Goal: Transaction & Acquisition: Book appointment/travel/reservation

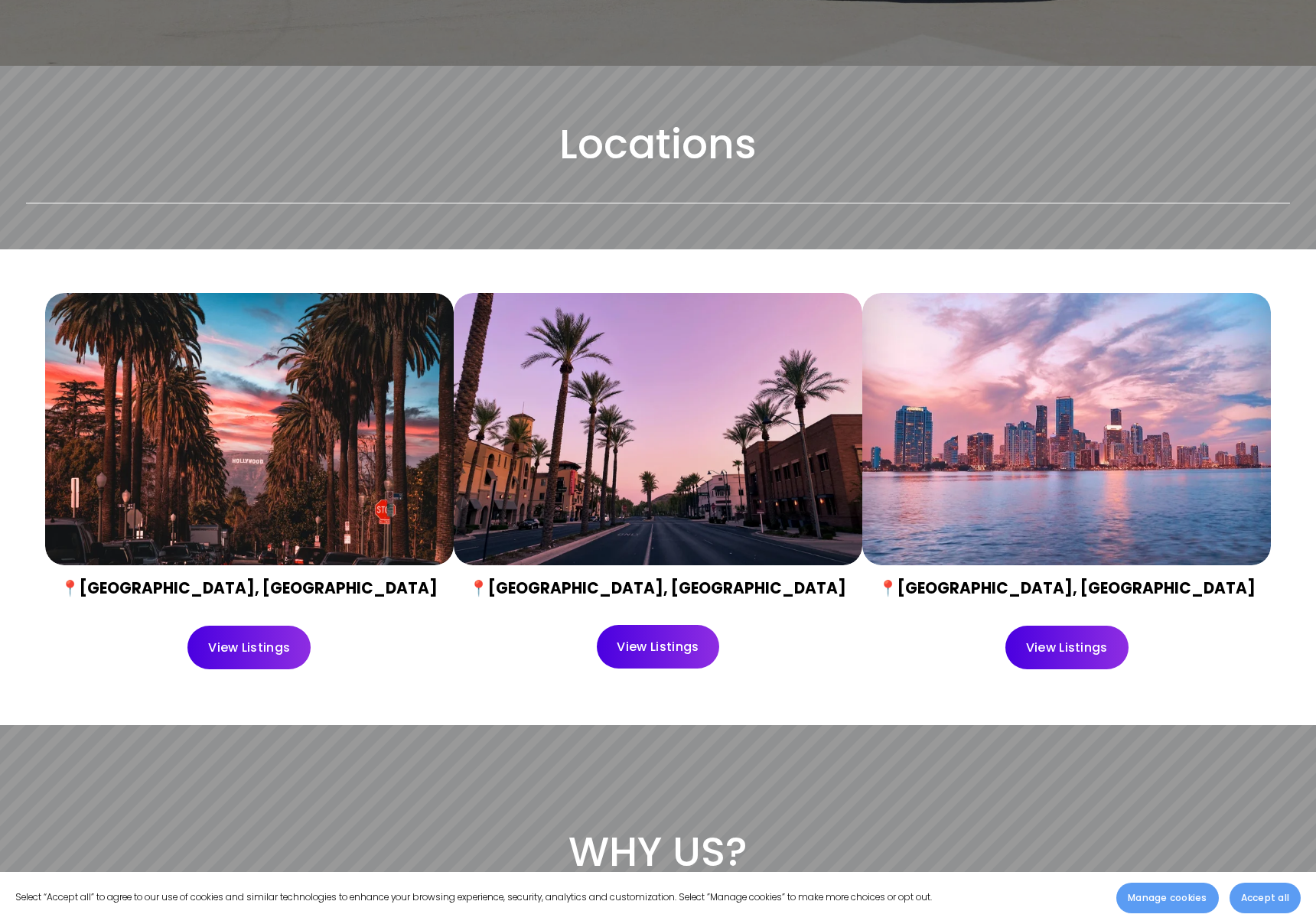
scroll to position [444, 0]
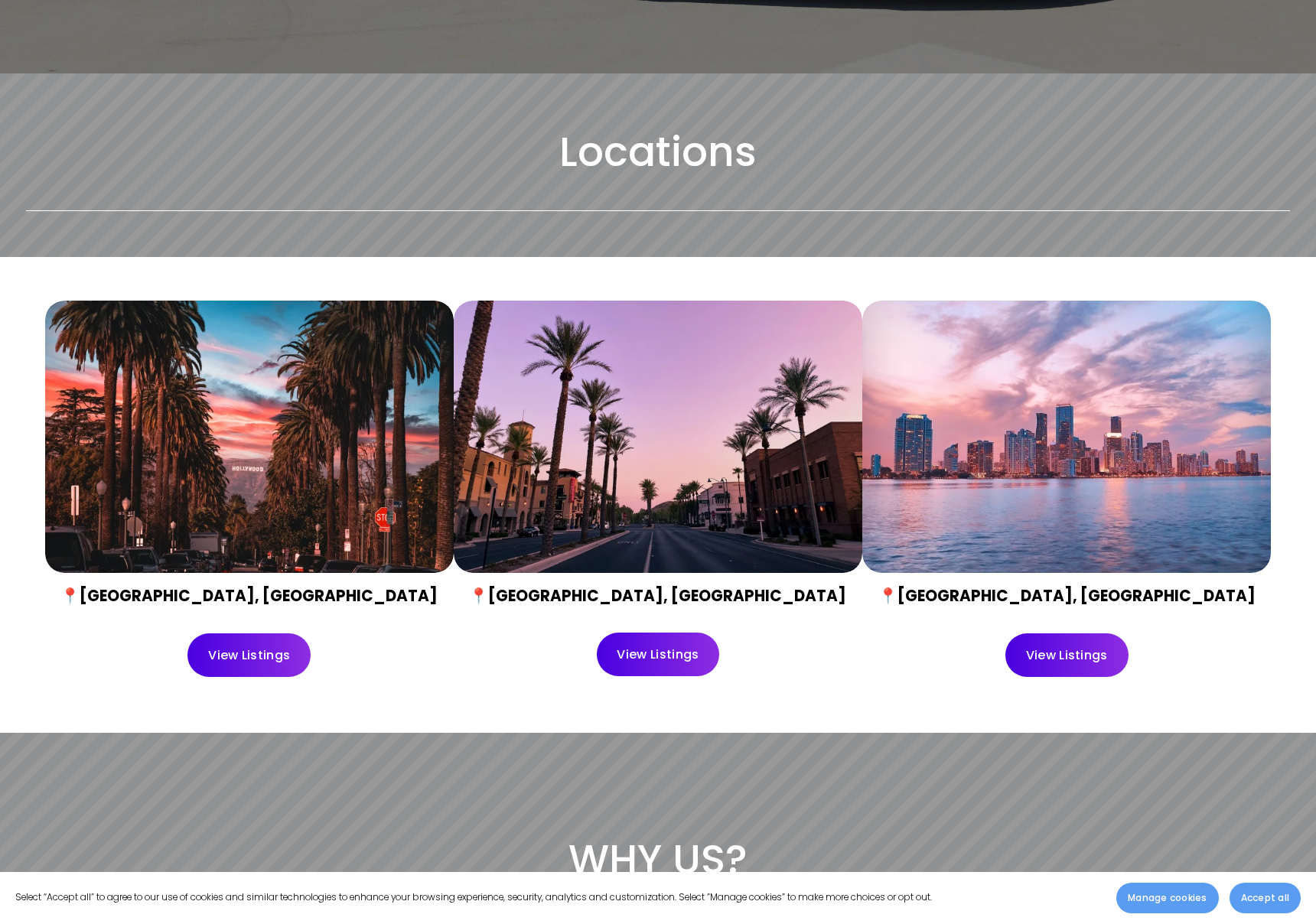
click at [226, 633] on link "View Listings" at bounding box center [249, 654] width 123 height 43
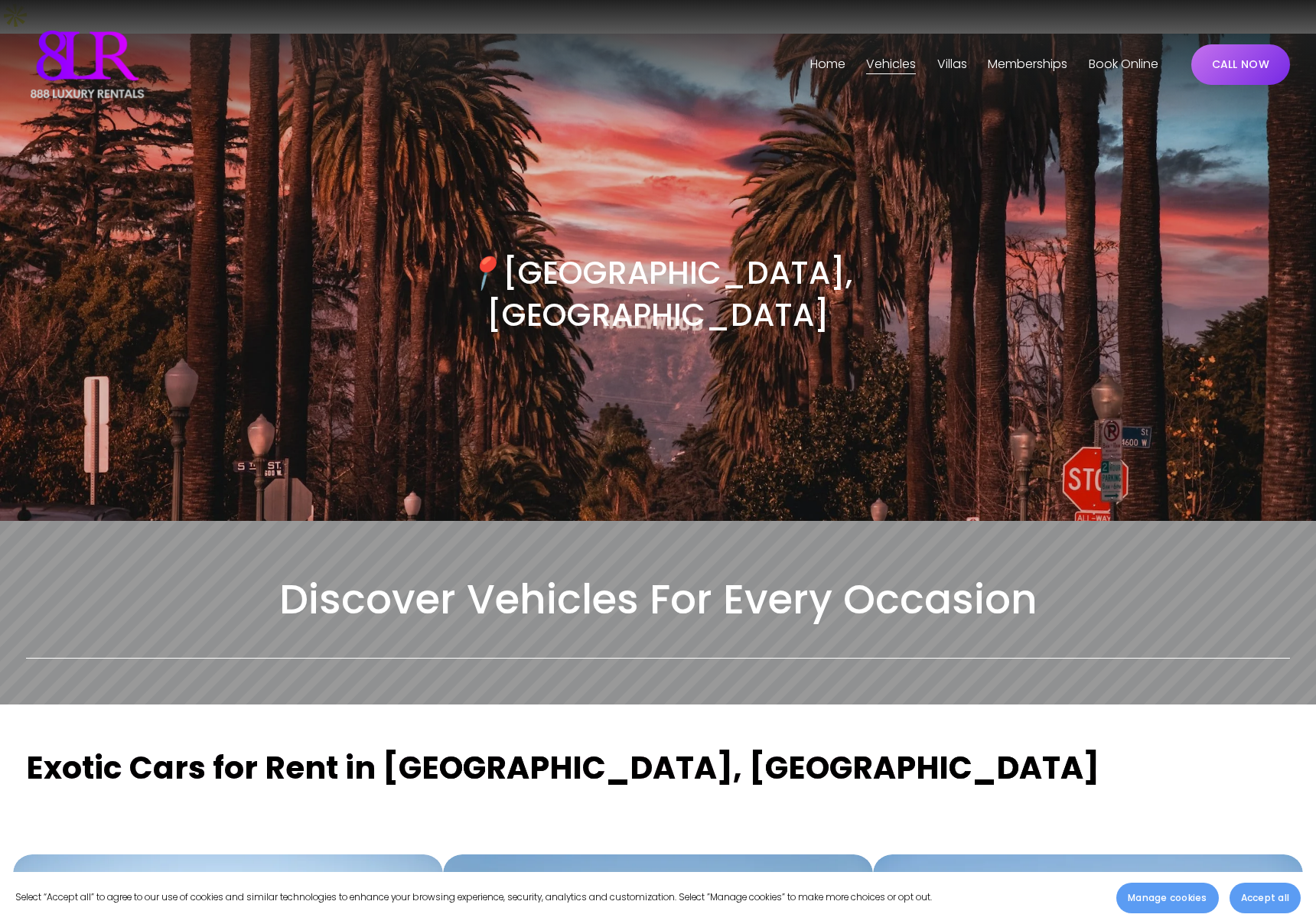
click at [946, 66] on span "Villas" at bounding box center [952, 65] width 30 height 22
click at [0, 0] on span "[GEOGRAPHIC_DATA]" at bounding box center [0, 0] width 0 height 0
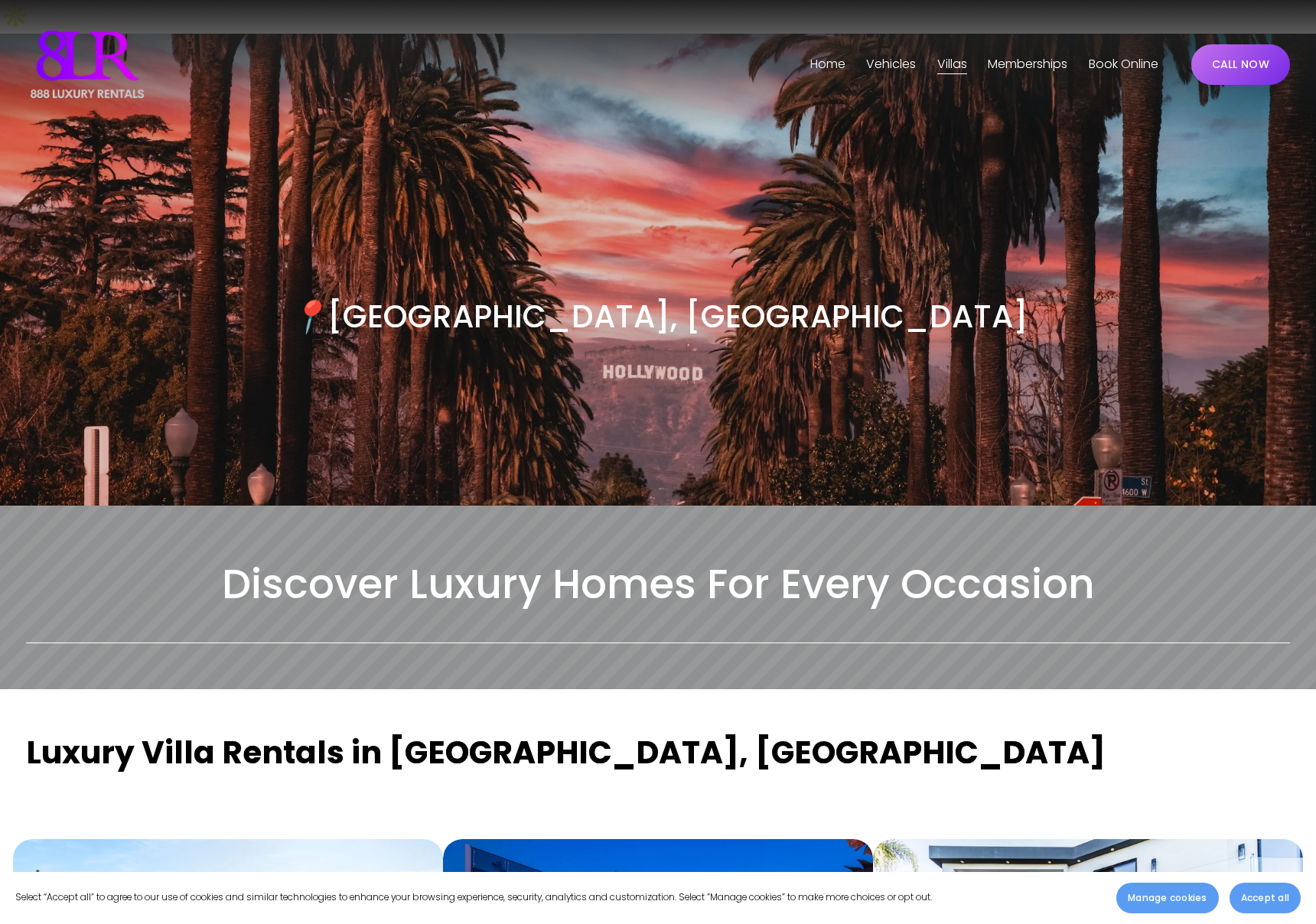
click at [0, 0] on span "[GEOGRAPHIC_DATA]" at bounding box center [0, 0] width 0 height 0
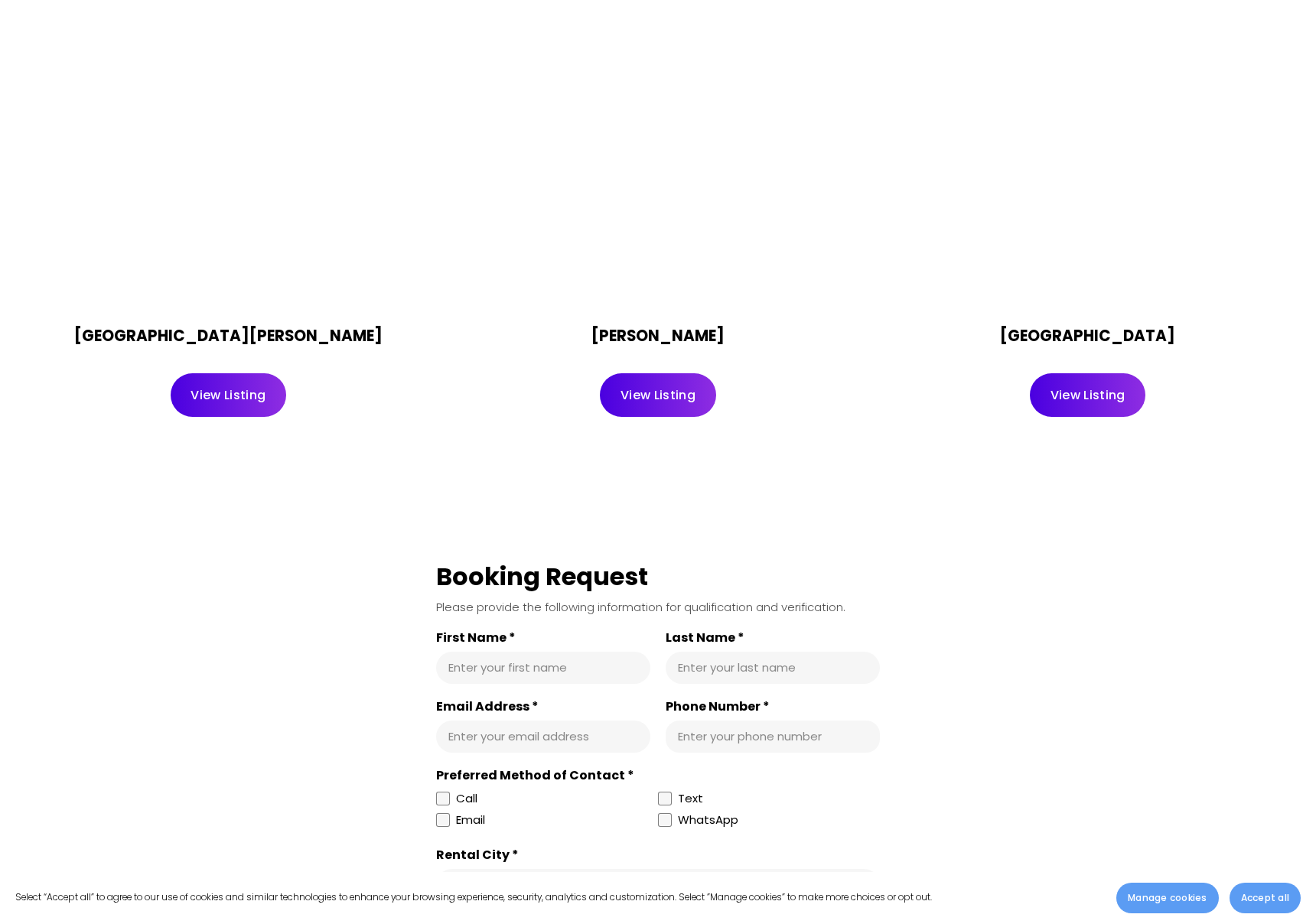
scroll to position [1343, 0]
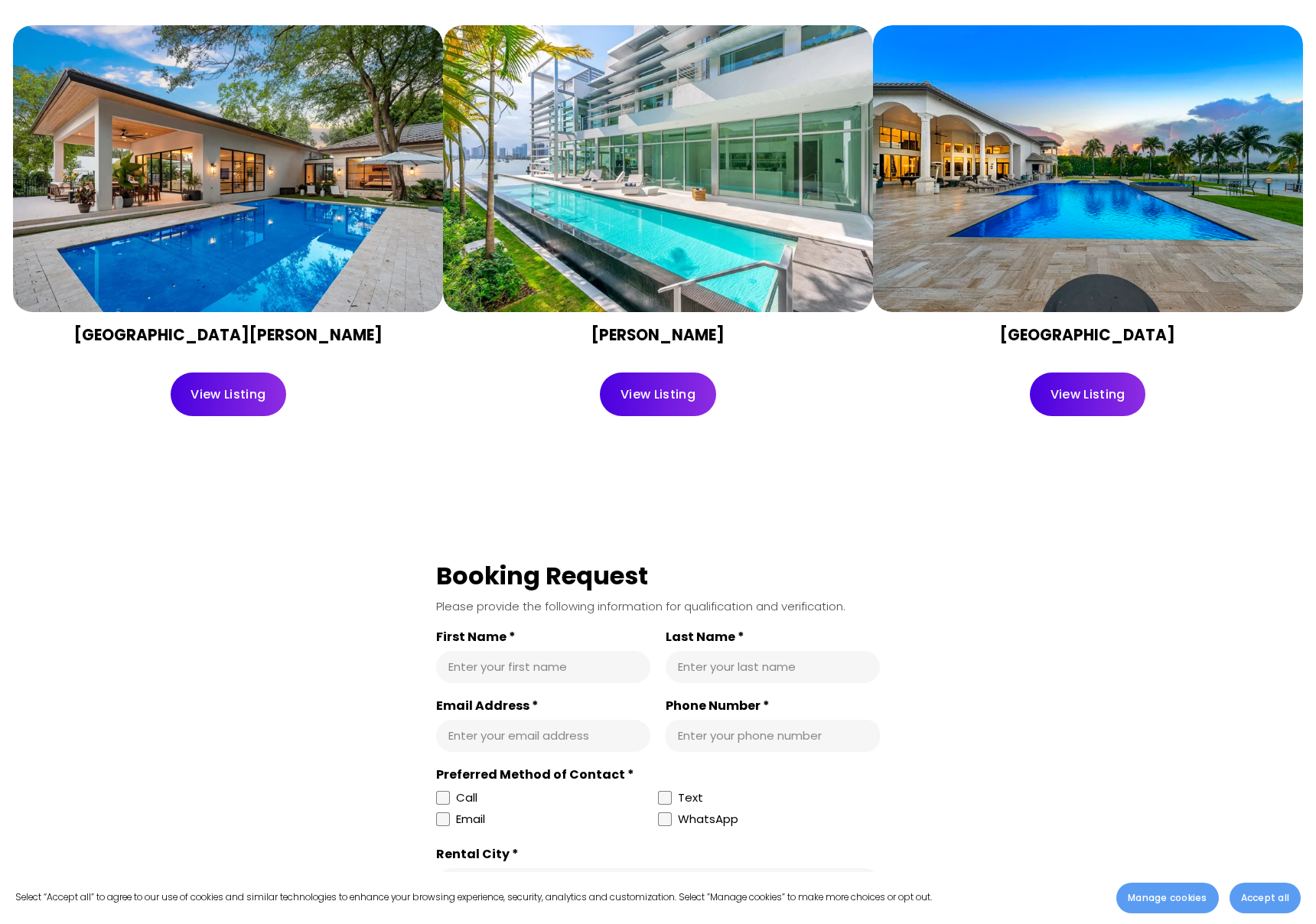
click at [641, 372] on link "View Listing" at bounding box center [657, 394] width 116 height 43
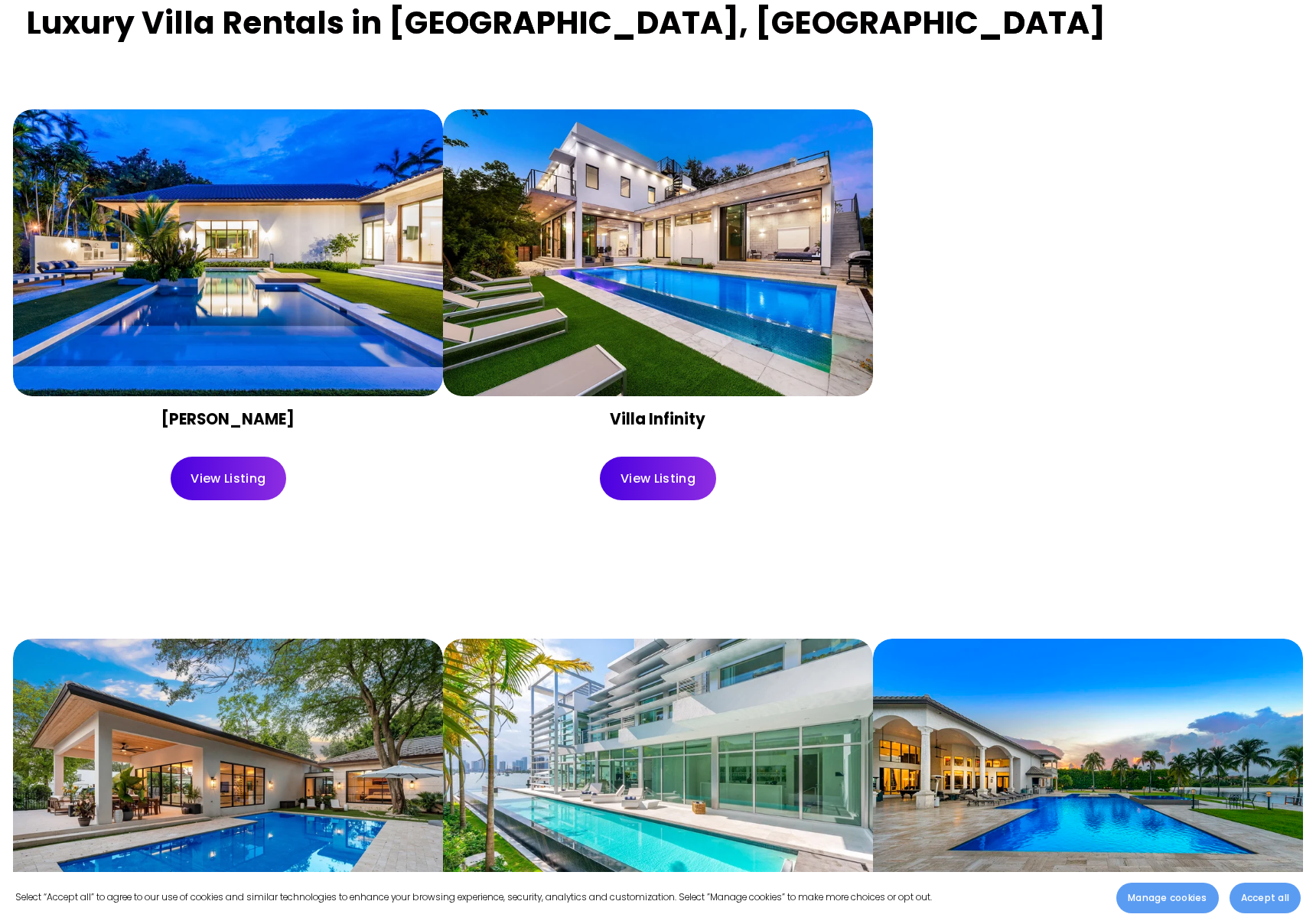
scroll to position [741, 0]
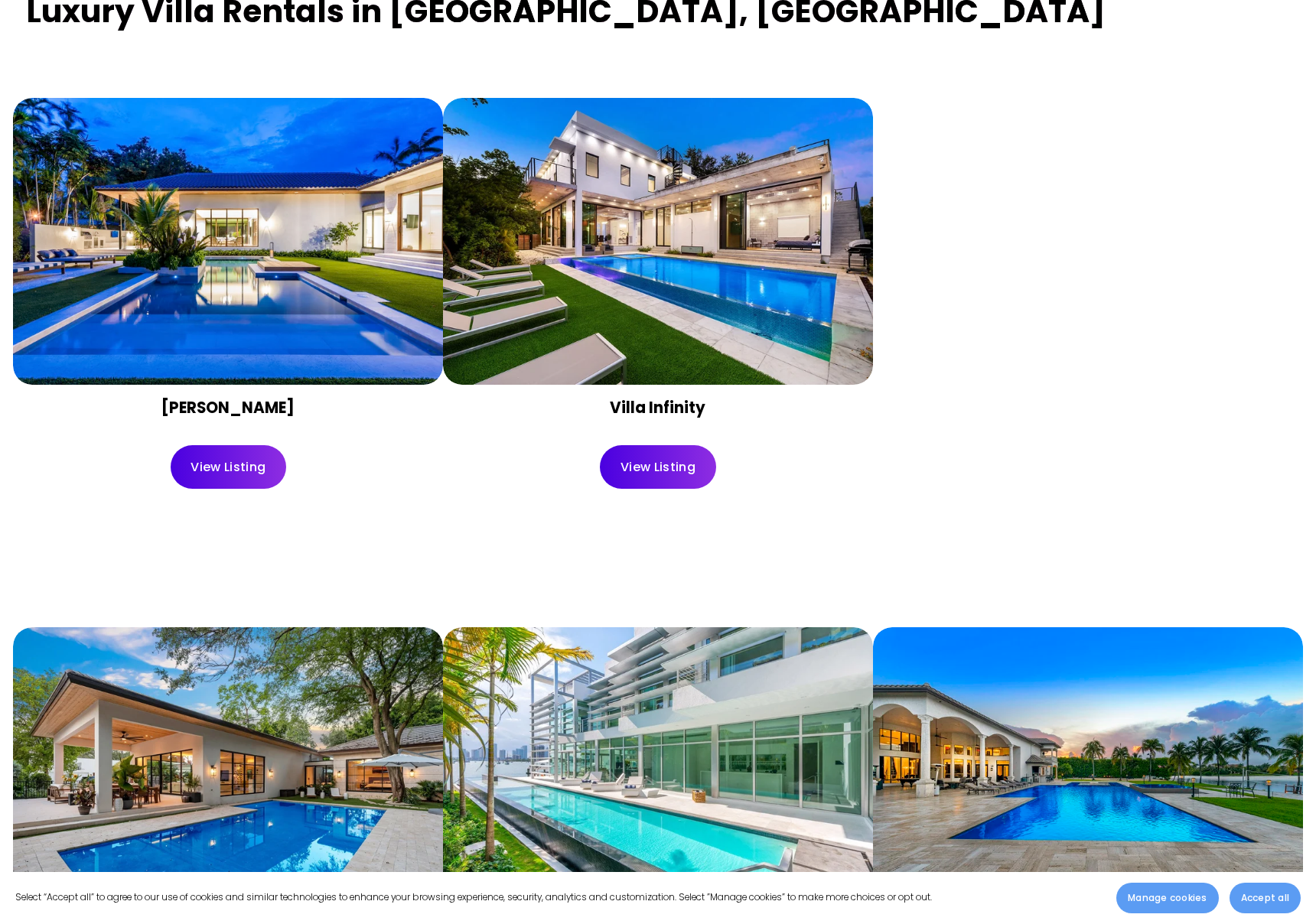
click at [252, 445] on link "View Listing" at bounding box center [228, 467] width 116 height 43
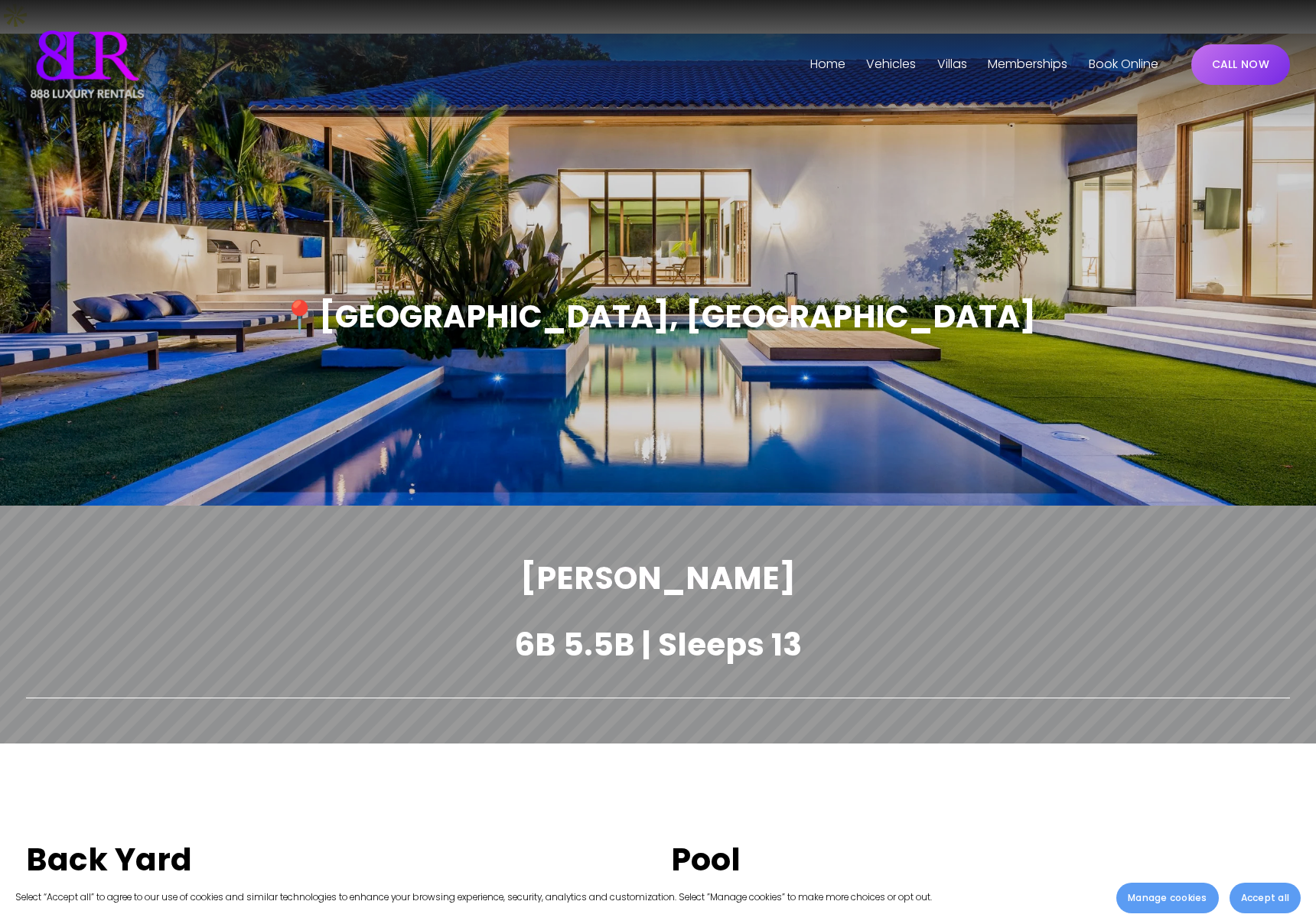
click at [0, 0] on span "[GEOGRAPHIC_DATA]" at bounding box center [0, 0] width 0 height 0
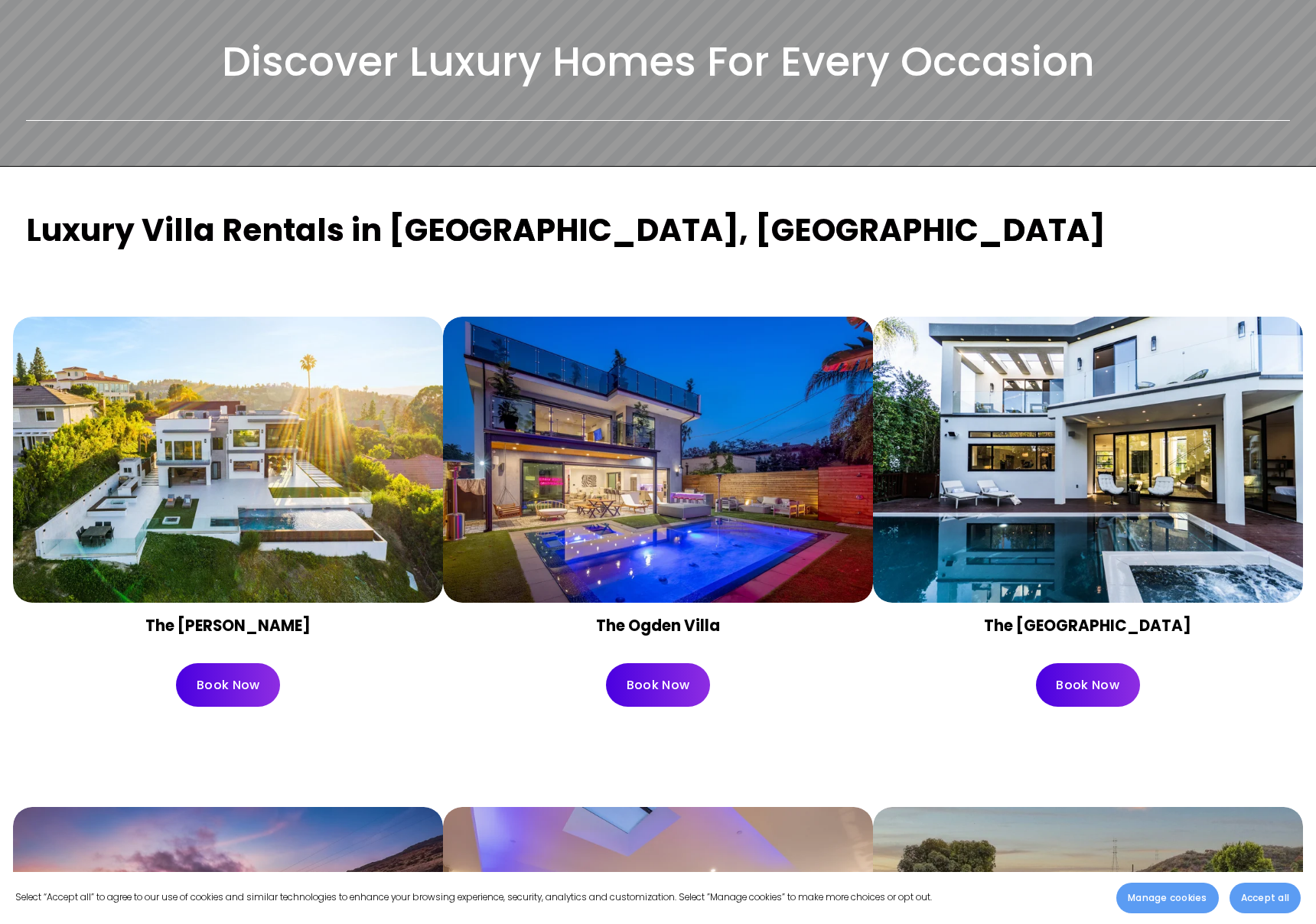
scroll to position [523, 0]
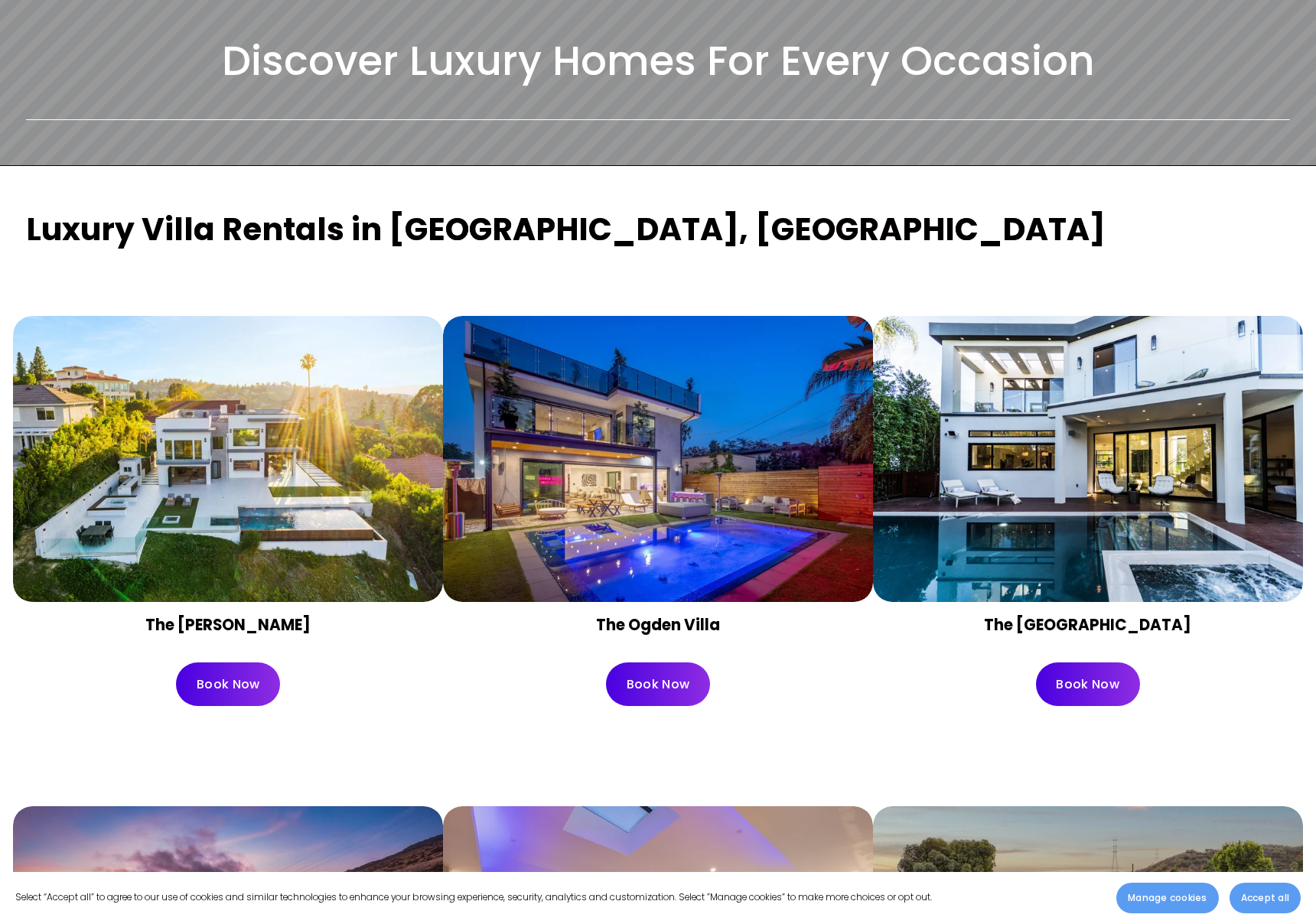
click at [227, 663] on link "Book Now" at bounding box center [227, 684] width 104 height 43
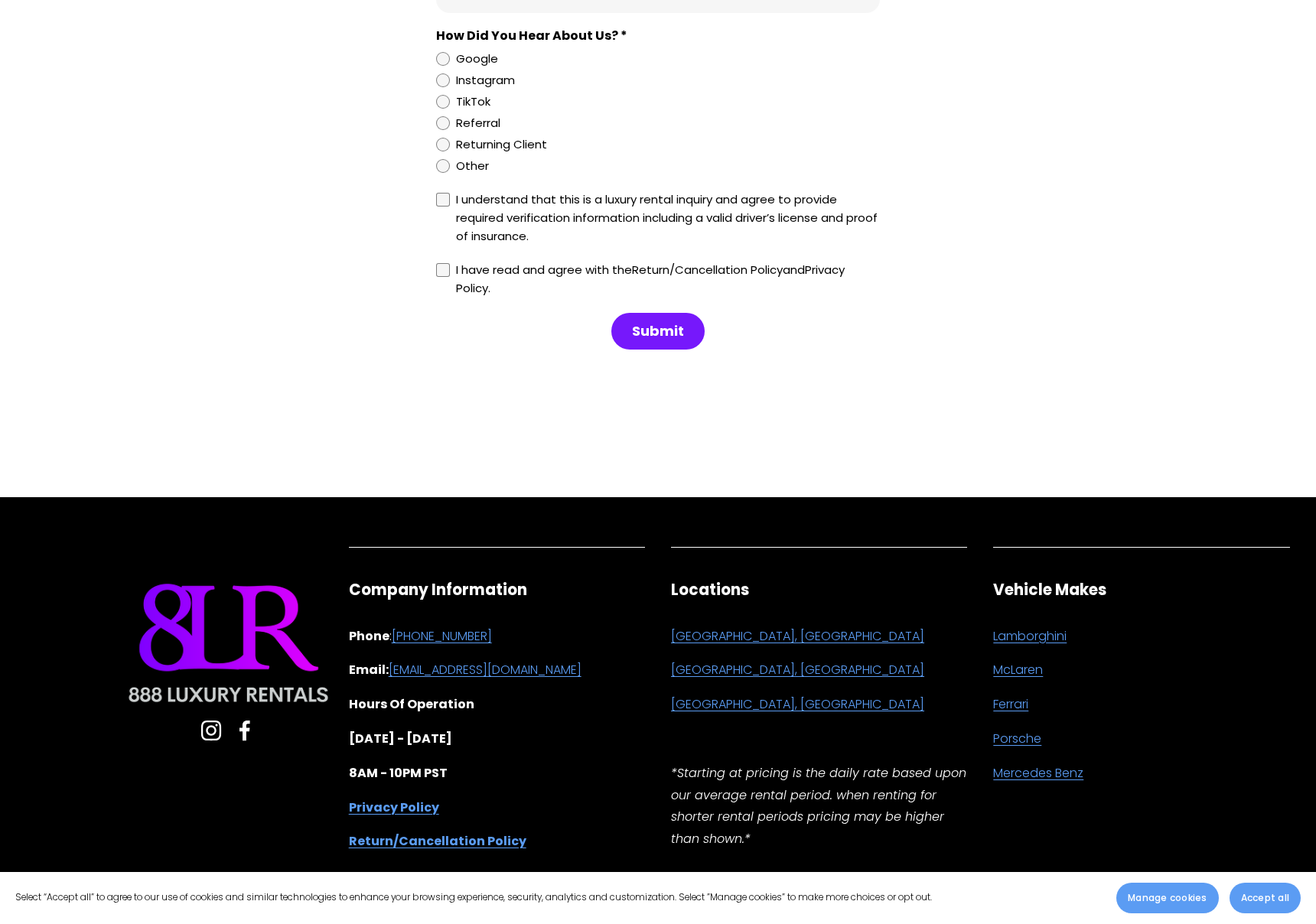
scroll to position [5064, 0]
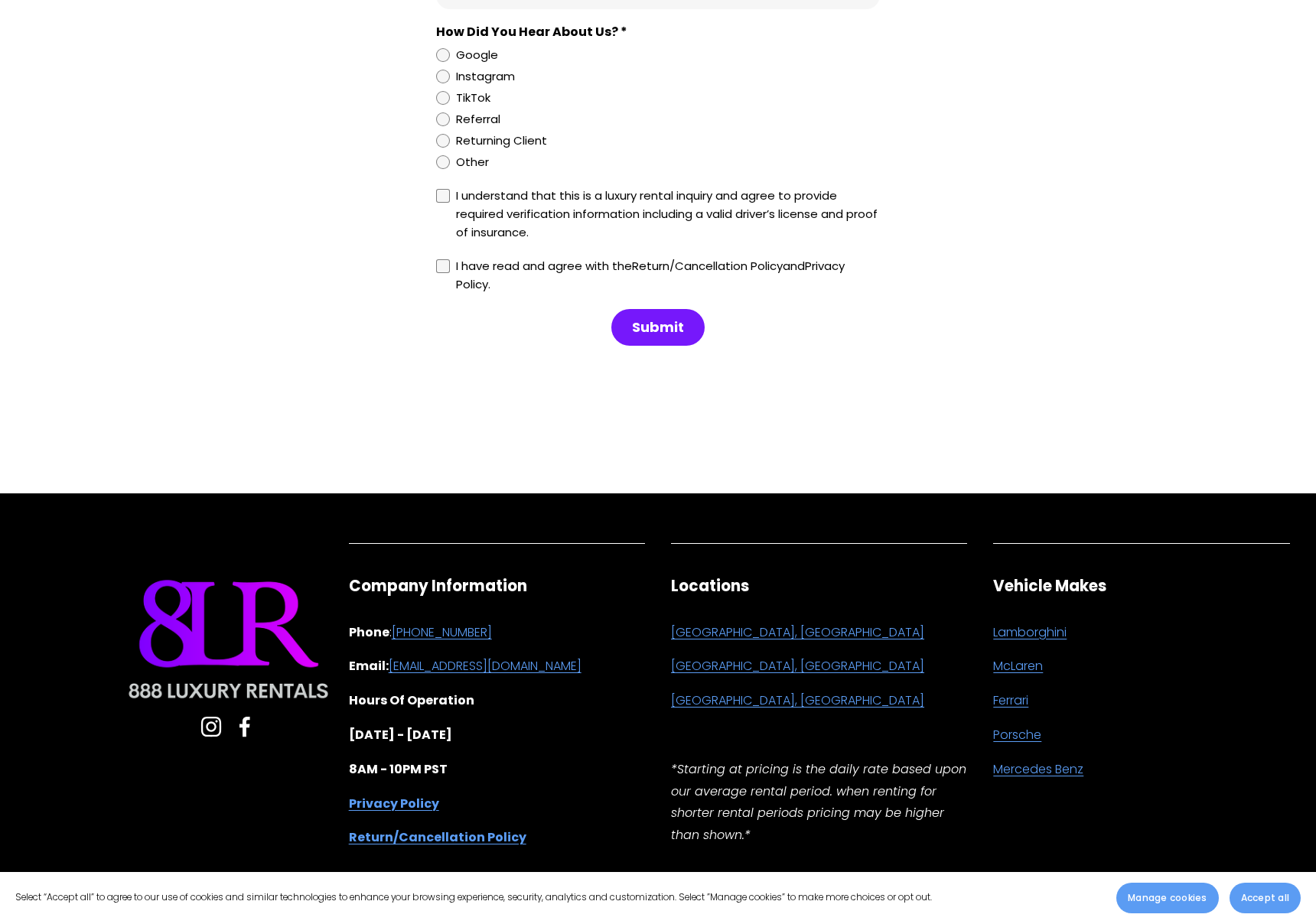
drag, startPoint x: 591, startPoint y: 633, endPoint x: 406, endPoint y: 634, distance: 185.0
click at [406, 655] on p "Email: [EMAIL_ADDRESS][DOMAIN_NAME]" at bounding box center [496, 666] width 296 height 22
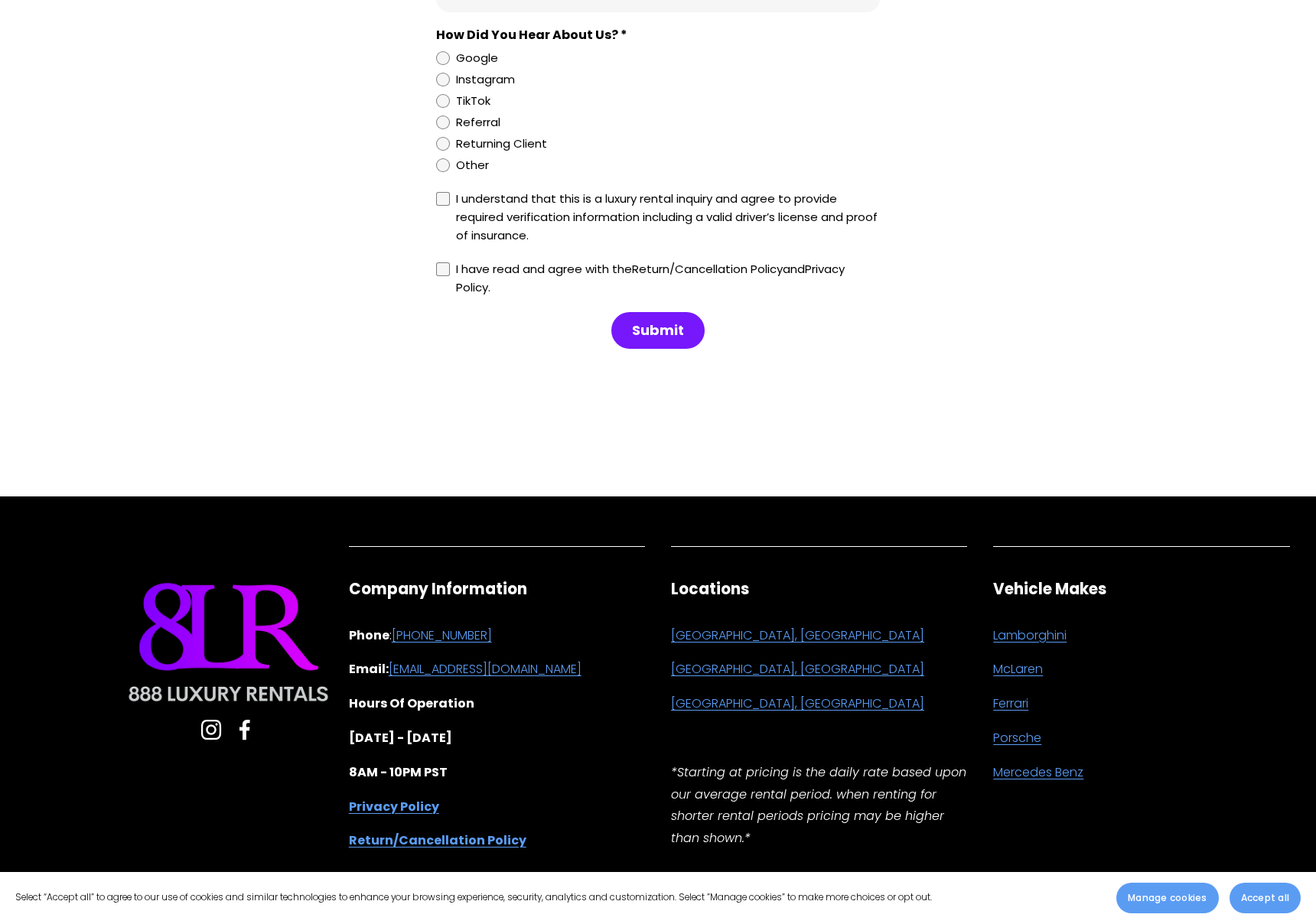
copy link "[EMAIL_ADDRESS][DOMAIN_NAME]"
click at [213, 708] on use "Instagram" at bounding box center [211, 729] width 43 height 43
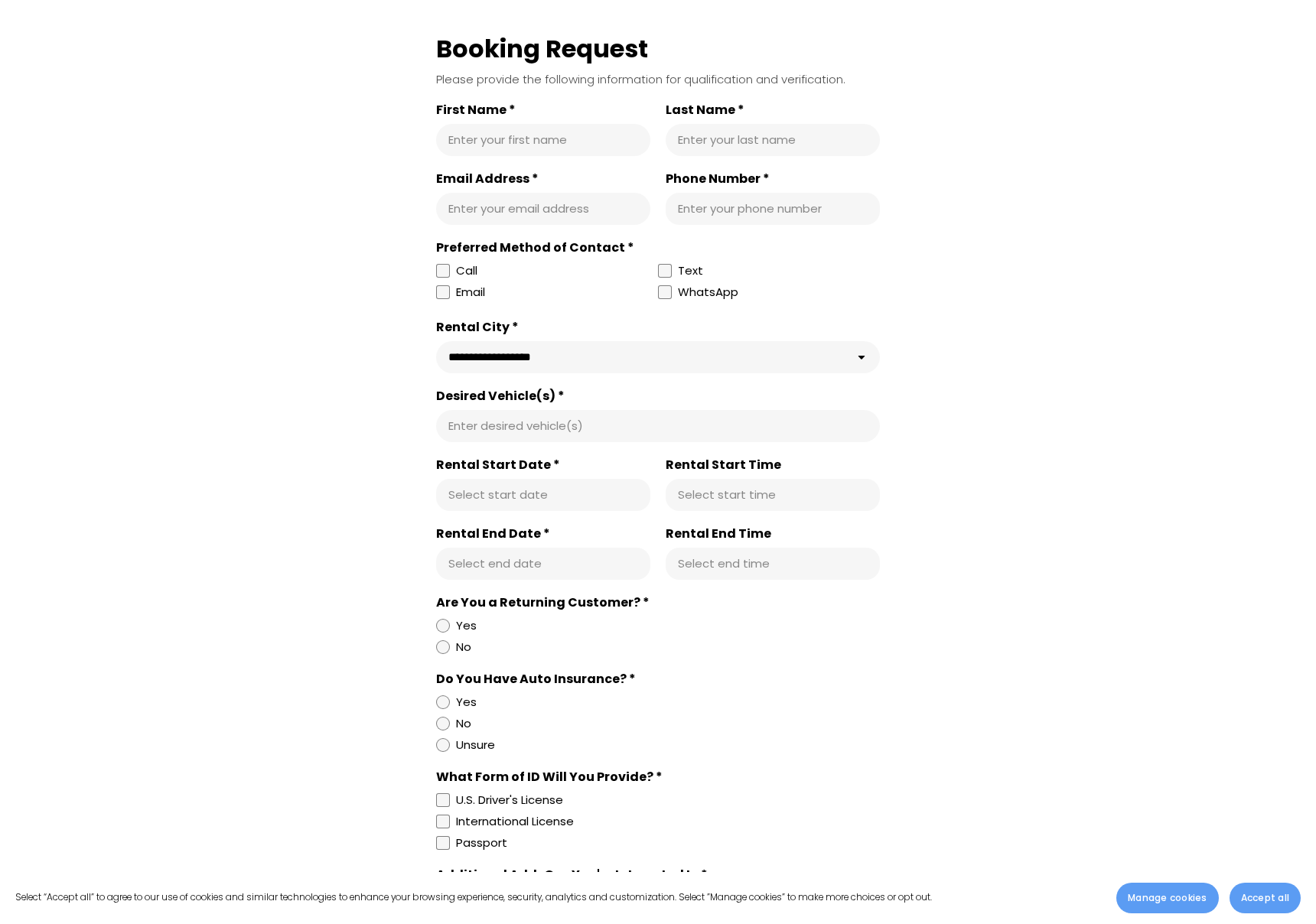
scroll to position [3873, 0]
